Goal: Information Seeking & Learning: Learn about a topic

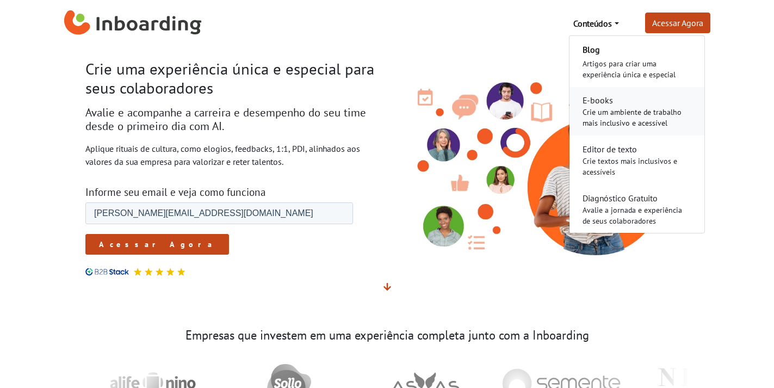
click at [604, 109] on div "Crie um ambiente de trabalho mais inclusivo e acessível" at bounding box center [637, 118] width 109 height 22
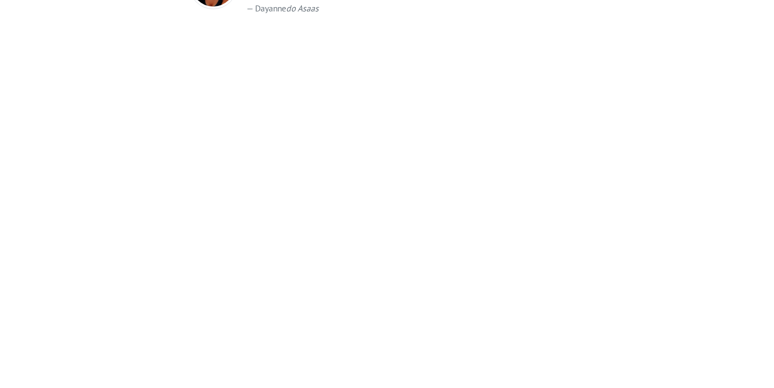
scroll to position [1777, 0]
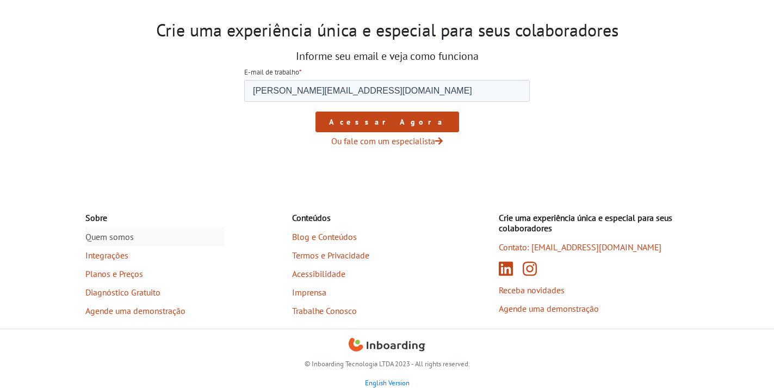
click at [107, 238] on link "Quem somos" at bounding box center [154, 236] width 139 height 19
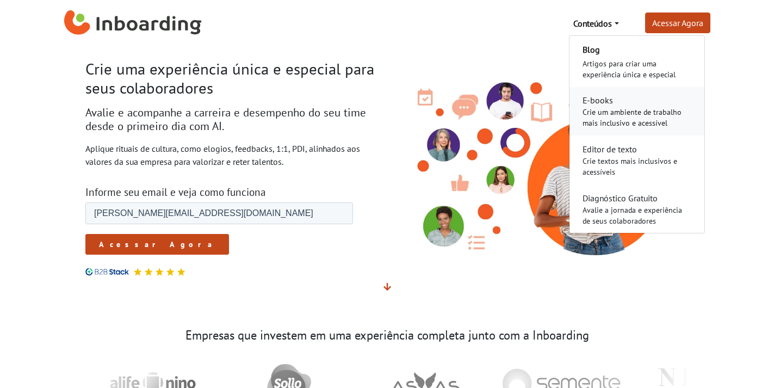
click at [610, 118] on div "Crie um ambiente de trabalho mais inclusivo e acessível" at bounding box center [637, 118] width 109 height 22
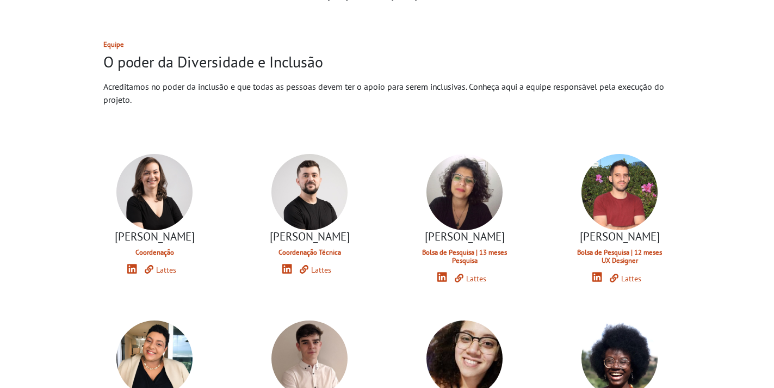
scroll to position [373, 0]
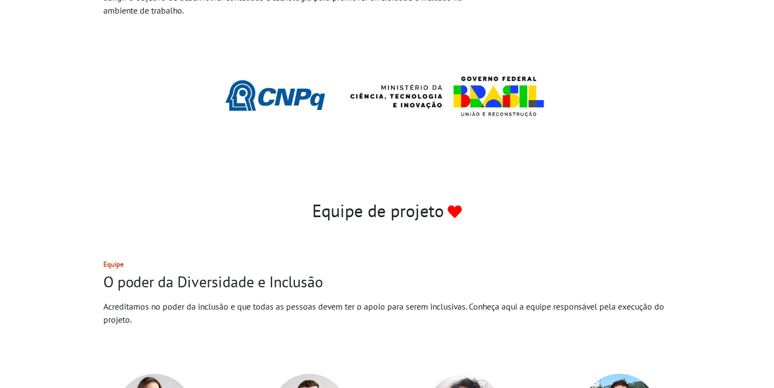
scroll to position [246, 0]
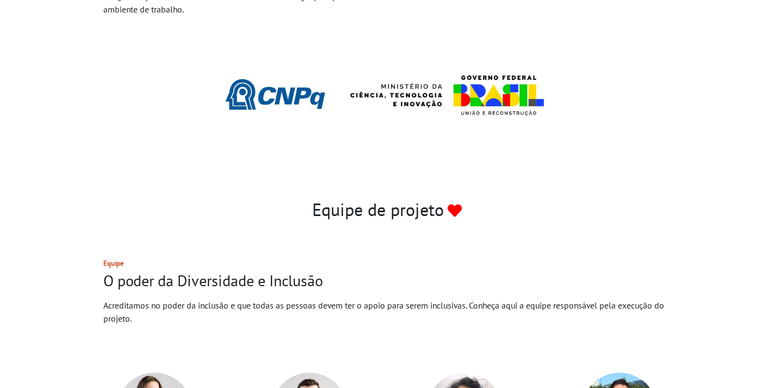
drag, startPoint x: 446, startPoint y: 214, endPoint x: 308, endPoint y: 214, distance: 137.7
click at [308, 214] on h2 "Equipe de projeto" at bounding box center [387, 209] width 604 height 21
copy h2 "Equipe de projeto"
click at [478, 211] on h2 "Equipe de projeto" at bounding box center [387, 209] width 604 height 21
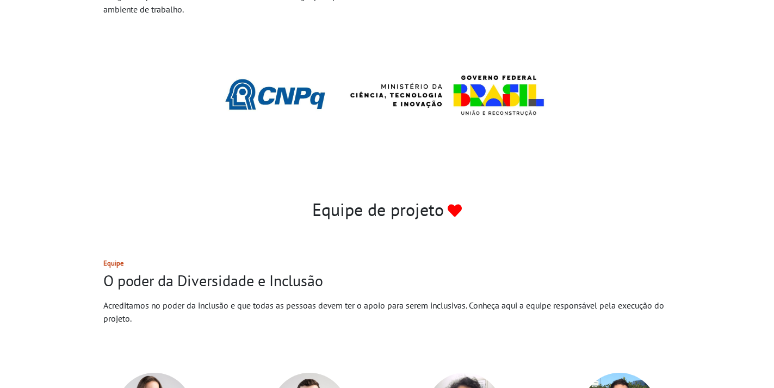
drag, startPoint x: 438, startPoint y: 207, endPoint x: 270, endPoint y: 207, distance: 167.6
click at [270, 207] on h2 "Equipe de projeto" at bounding box center [387, 209] width 604 height 21
click at [384, 206] on h2 "Equipe de projeto" at bounding box center [387, 209] width 604 height 21
drag, startPoint x: 310, startPoint y: 214, endPoint x: 507, endPoint y: 206, distance: 197.2
click at [507, 206] on h2 "Equipe de projeto" at bounding box center [387, 209] width 604 height 21
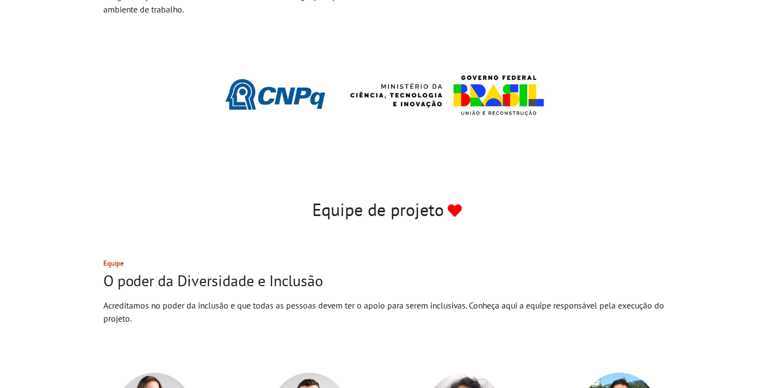
copy h2 "Equipe de projeto"
